Goal: Information Seeking & Learning: Find specific fact

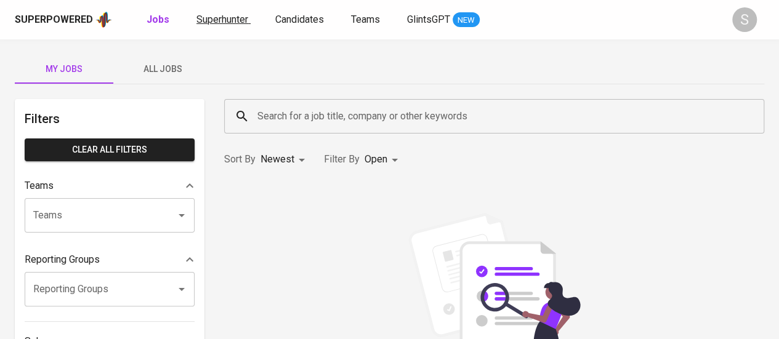
click at [207, 24] on span "Superhunter" at bounding box center [222, 20] width 52 height 12
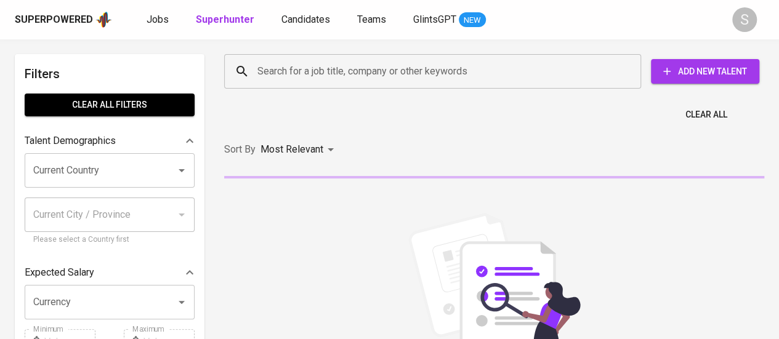
click at [340, 68] on input "Search for a job title, company or other keywords" at bounding box center [435, 71] width 363 height 23
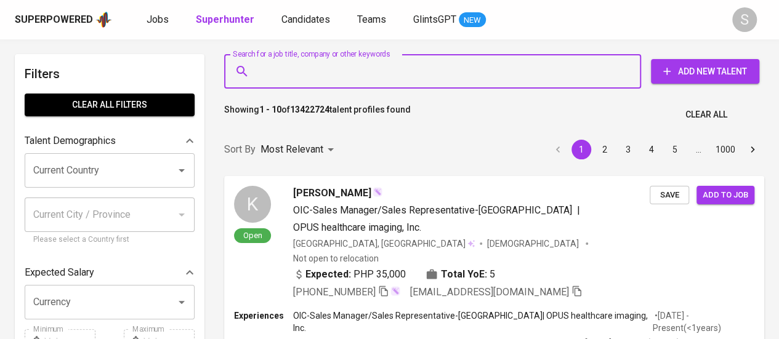
paste input "[EMAIL_ADDRESS][DOMAIN_NAME]"
type input "[EMAIL_ADDRESS][DOMAIN_NAME]"
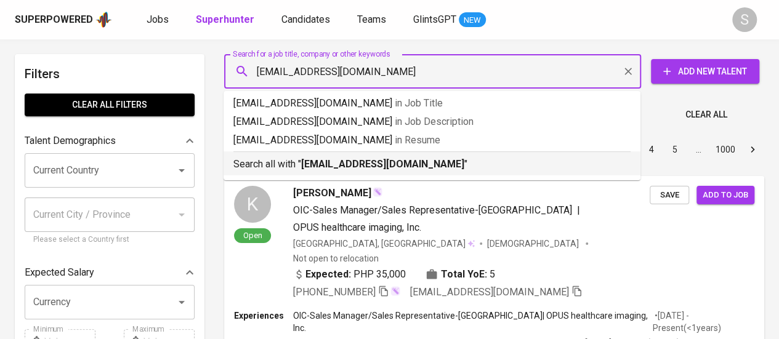
click at [269, 155] on div "Search all with " [EMAIL_ADDRESS][DOMAIN_NAME] "" at bounding box center [431, 161] width 397 height 20
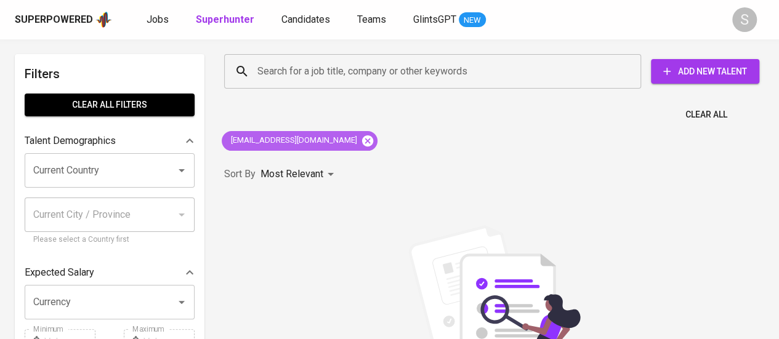
click at [361, 141] on icon at bounding box center [368, 141] width 14 height 14
